Goal: Task Accomplishment & Management: Manage account settings

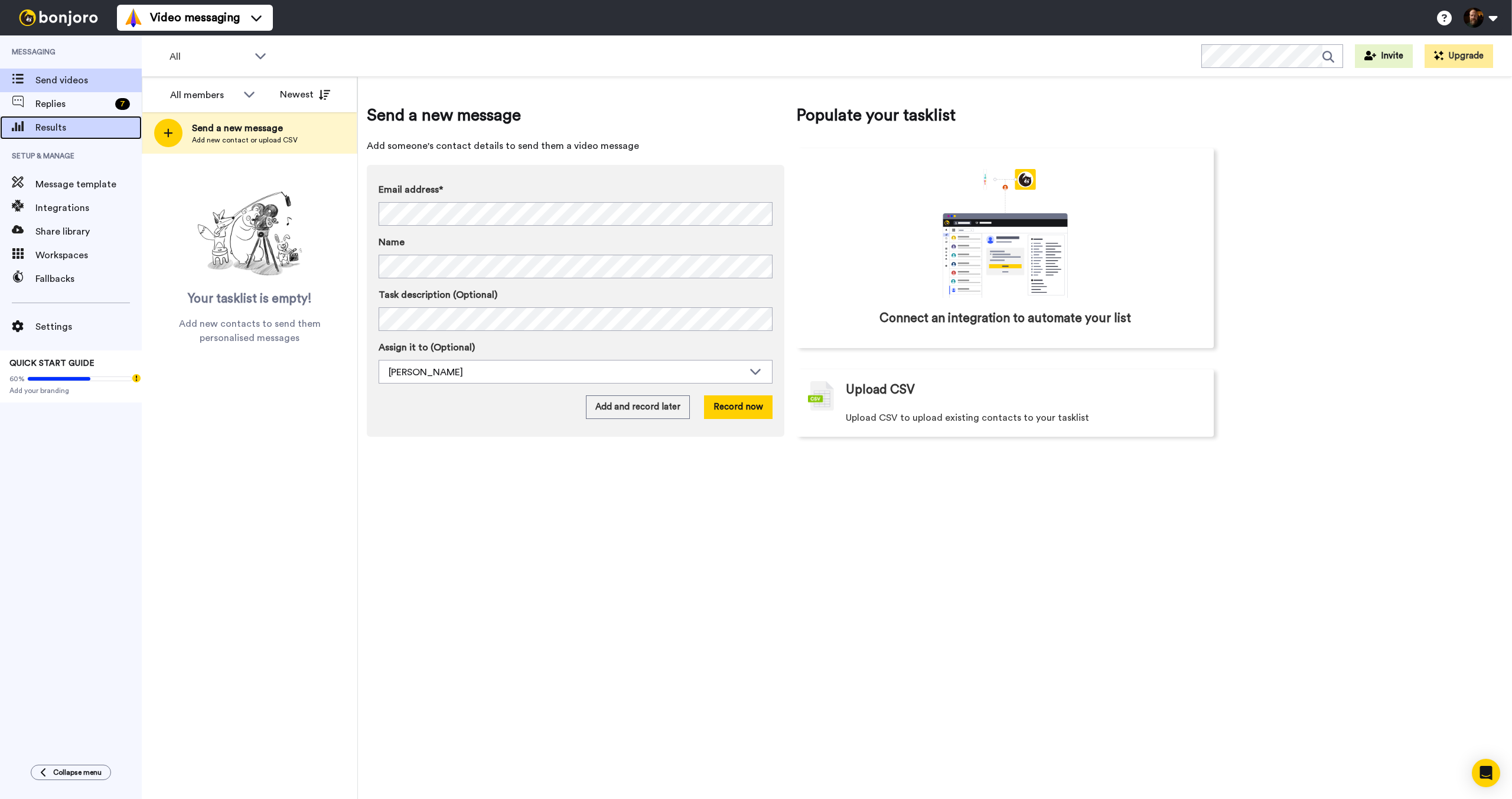
click at [51, 124] on span "Results" at bounding box center [88, 127] width 106 height 14
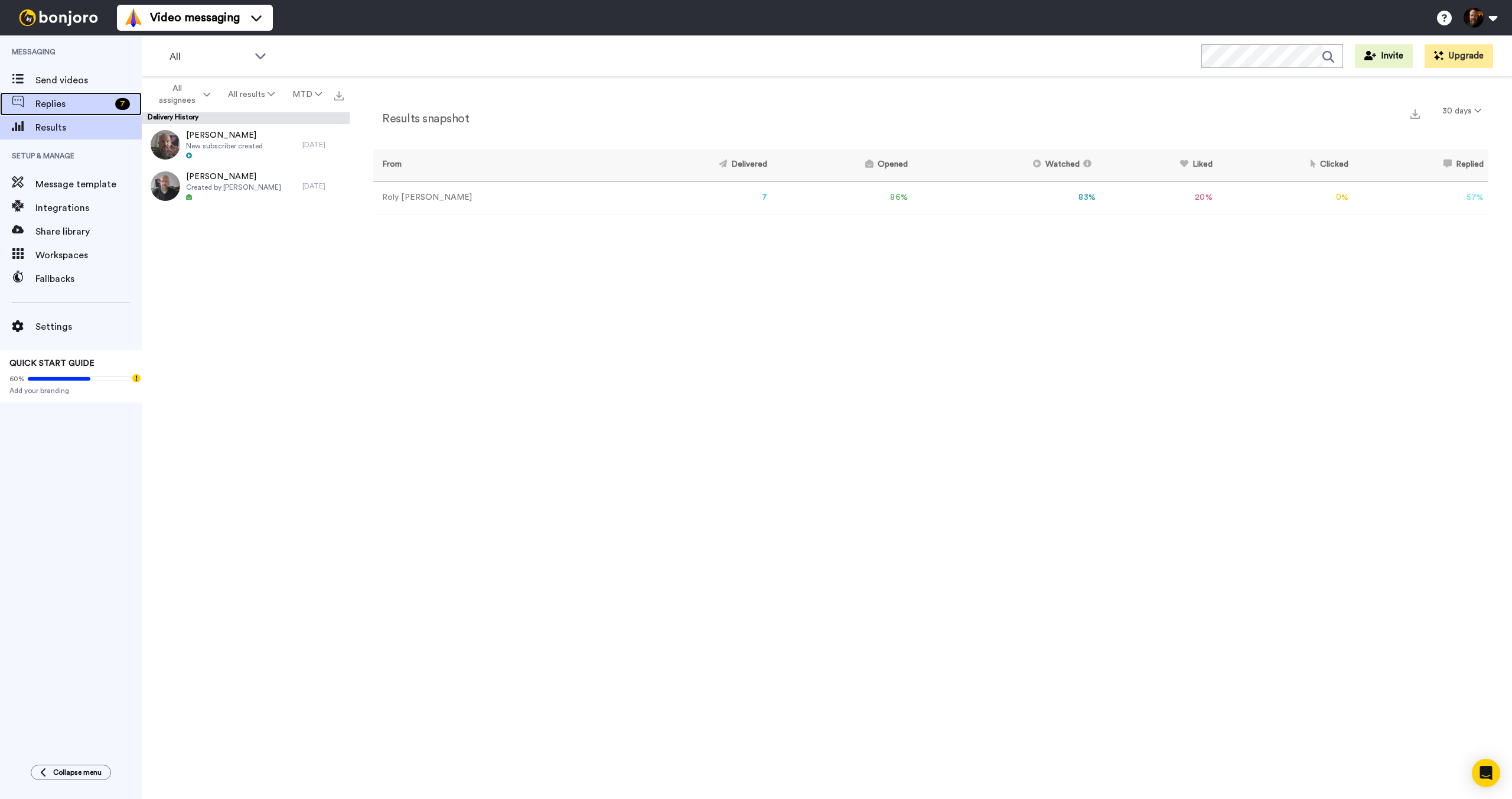
click at [84, 105] on span "Replies" at bounding box center [73, 103] width 75 height 14
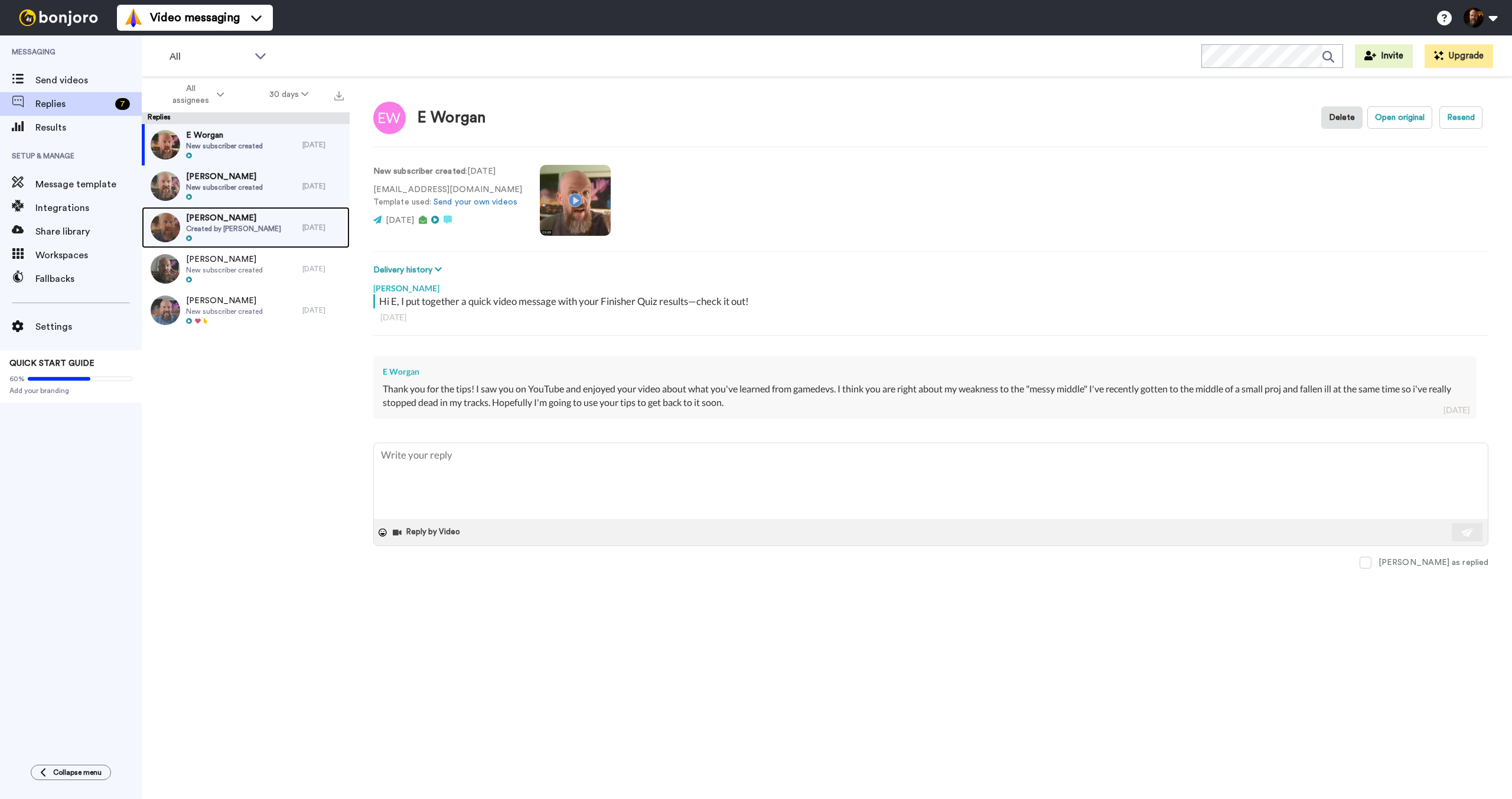
click at [234, 225] on span "Created by [PERSON_NAME]" at bounding box center [234, 228] width 96 height 10
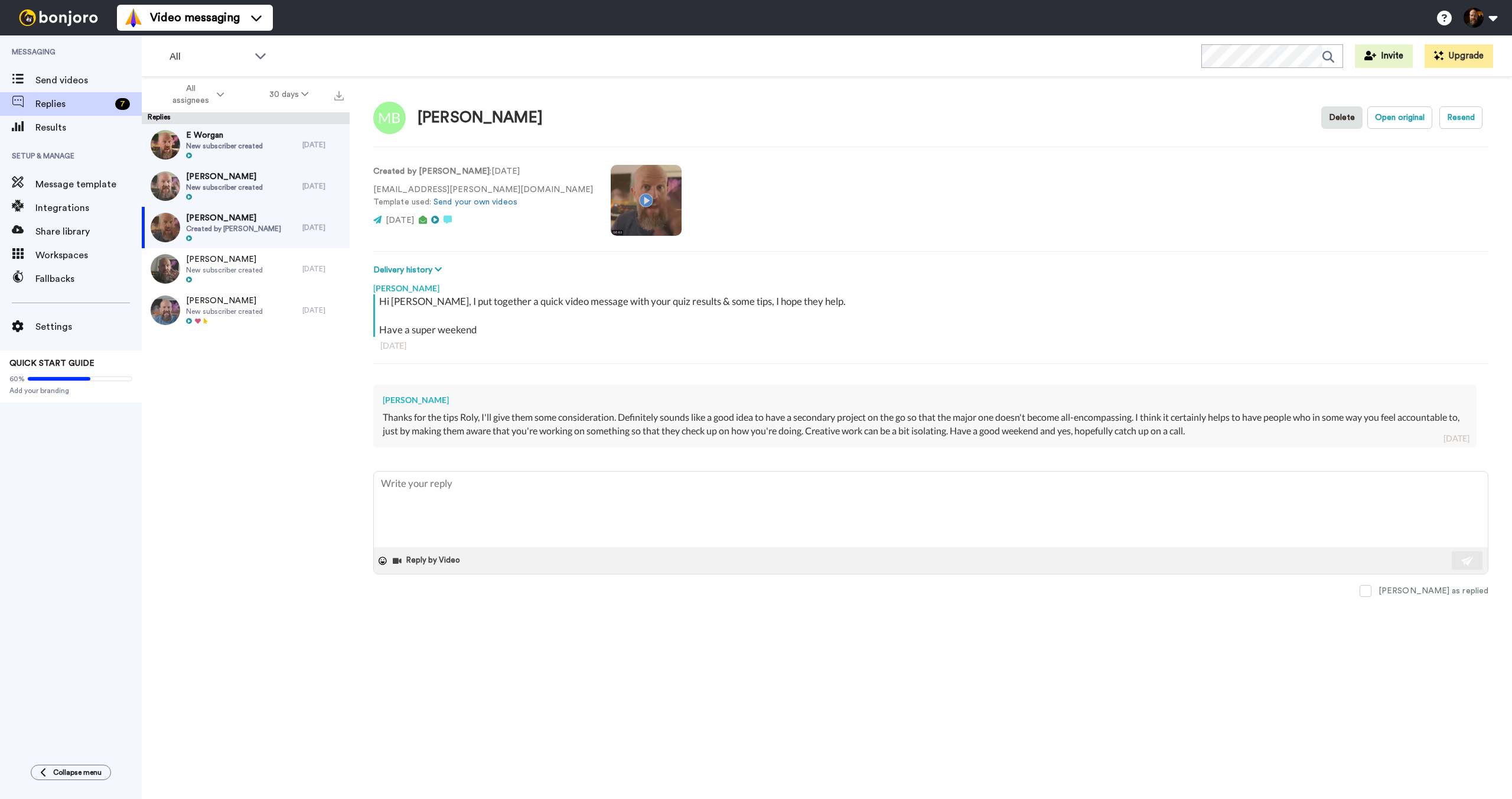
type textarea "x"
